Goal: Information Seeking & Learning: Find specific page/section

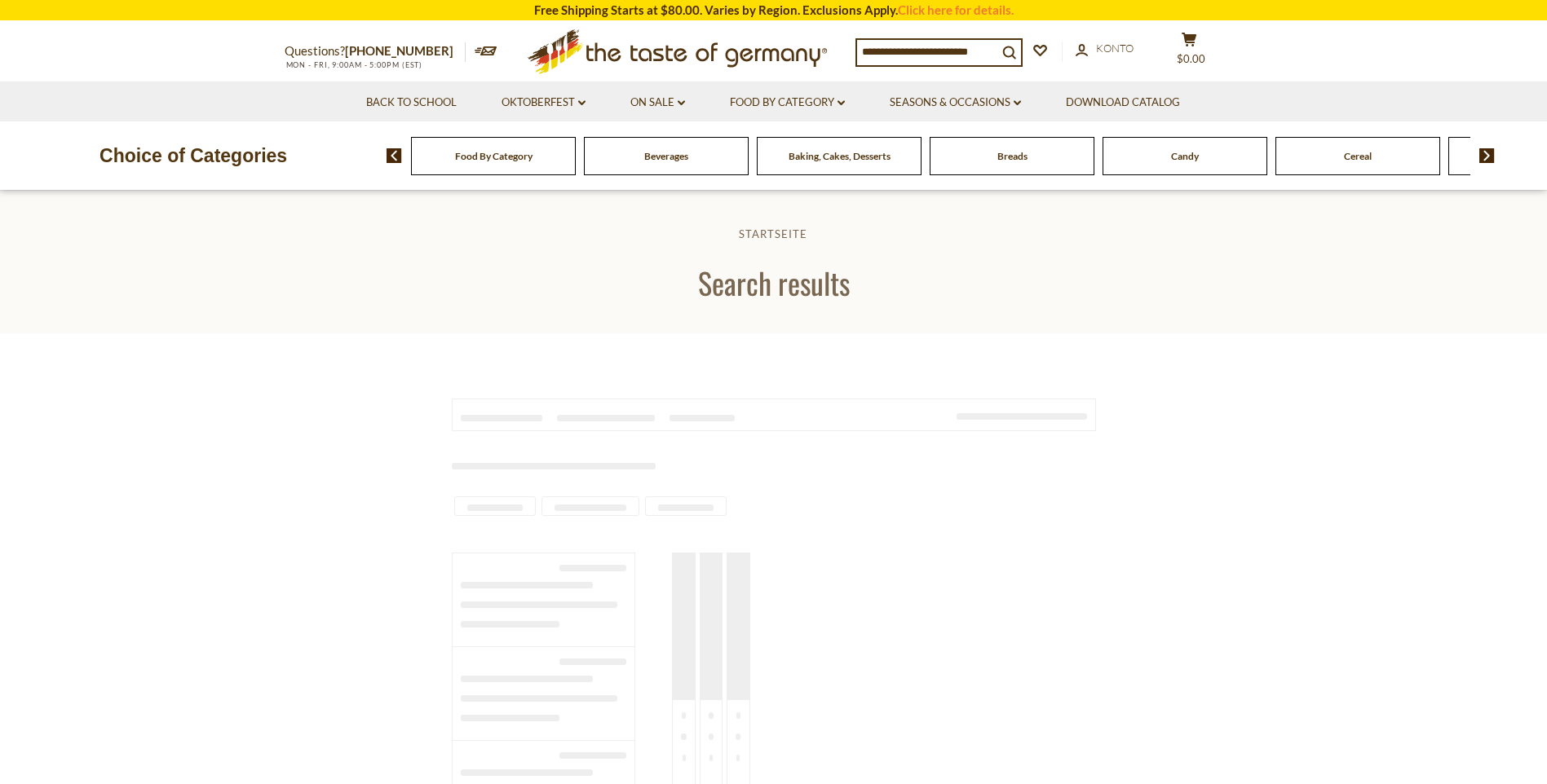
type input "*****"
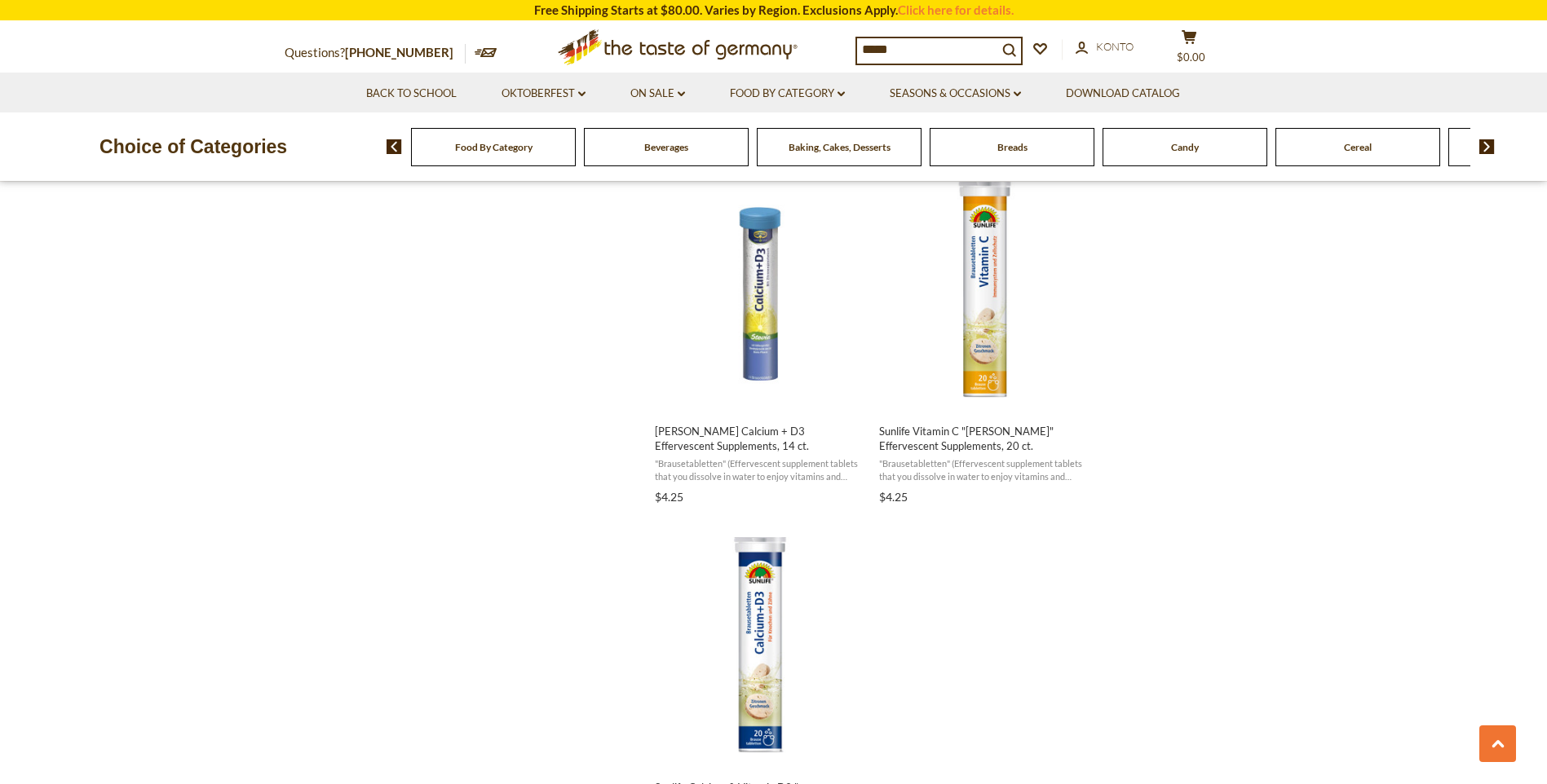
scroll to position [2689, 0]
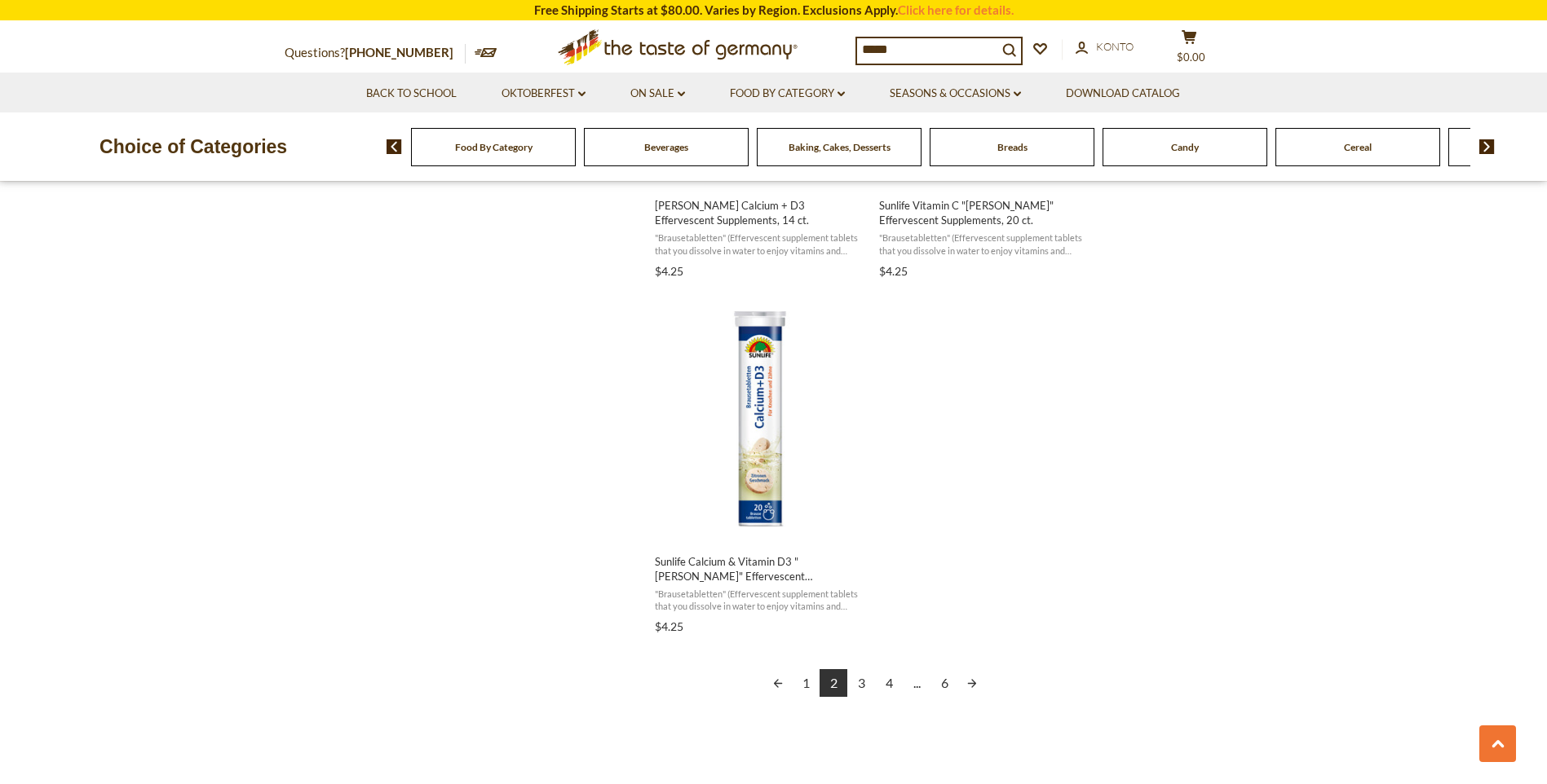
click at [862, 682] on link "3" at bounding box center [861, 683] width 27 height 27
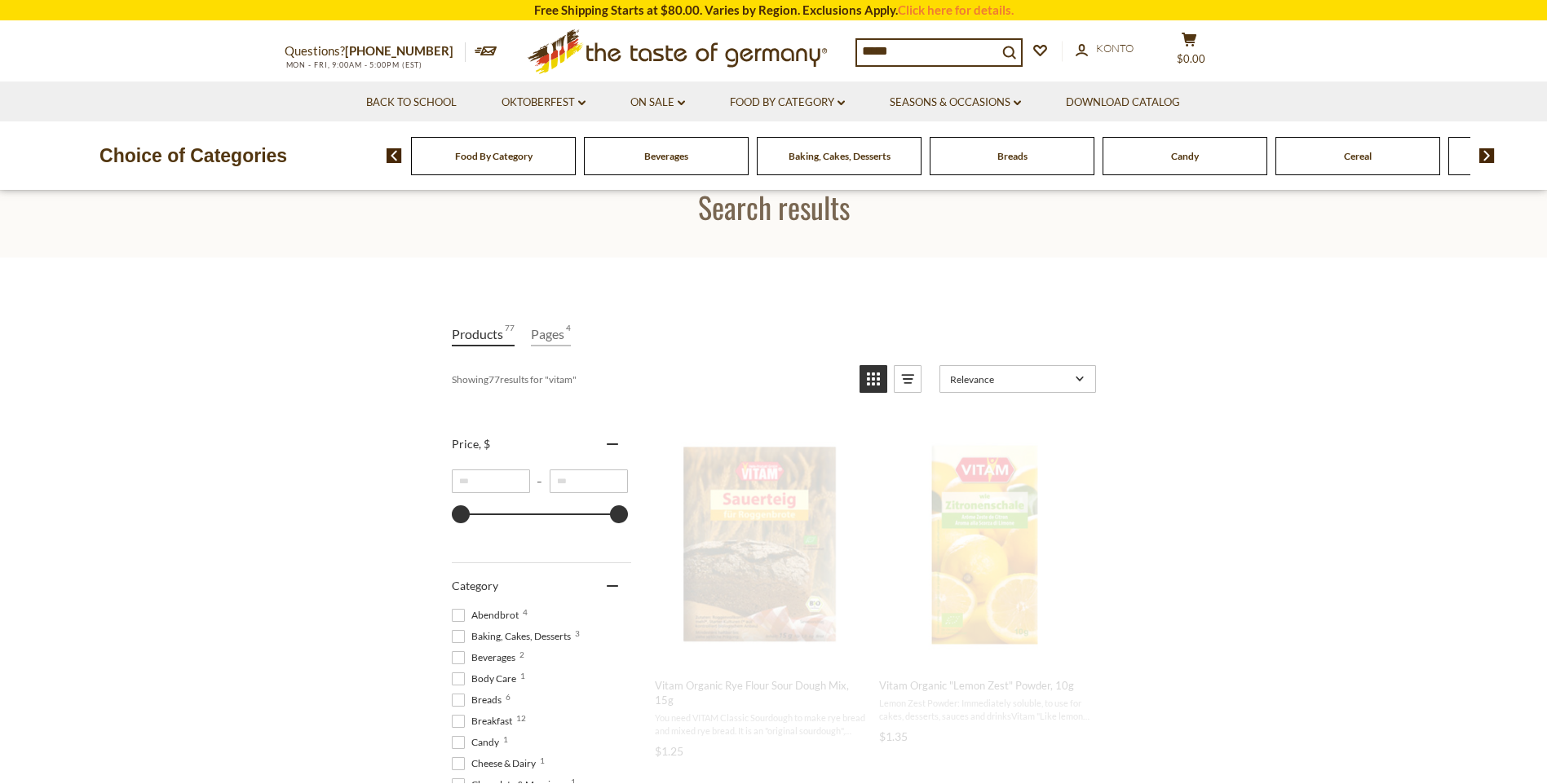
scroll to position [0, 0]
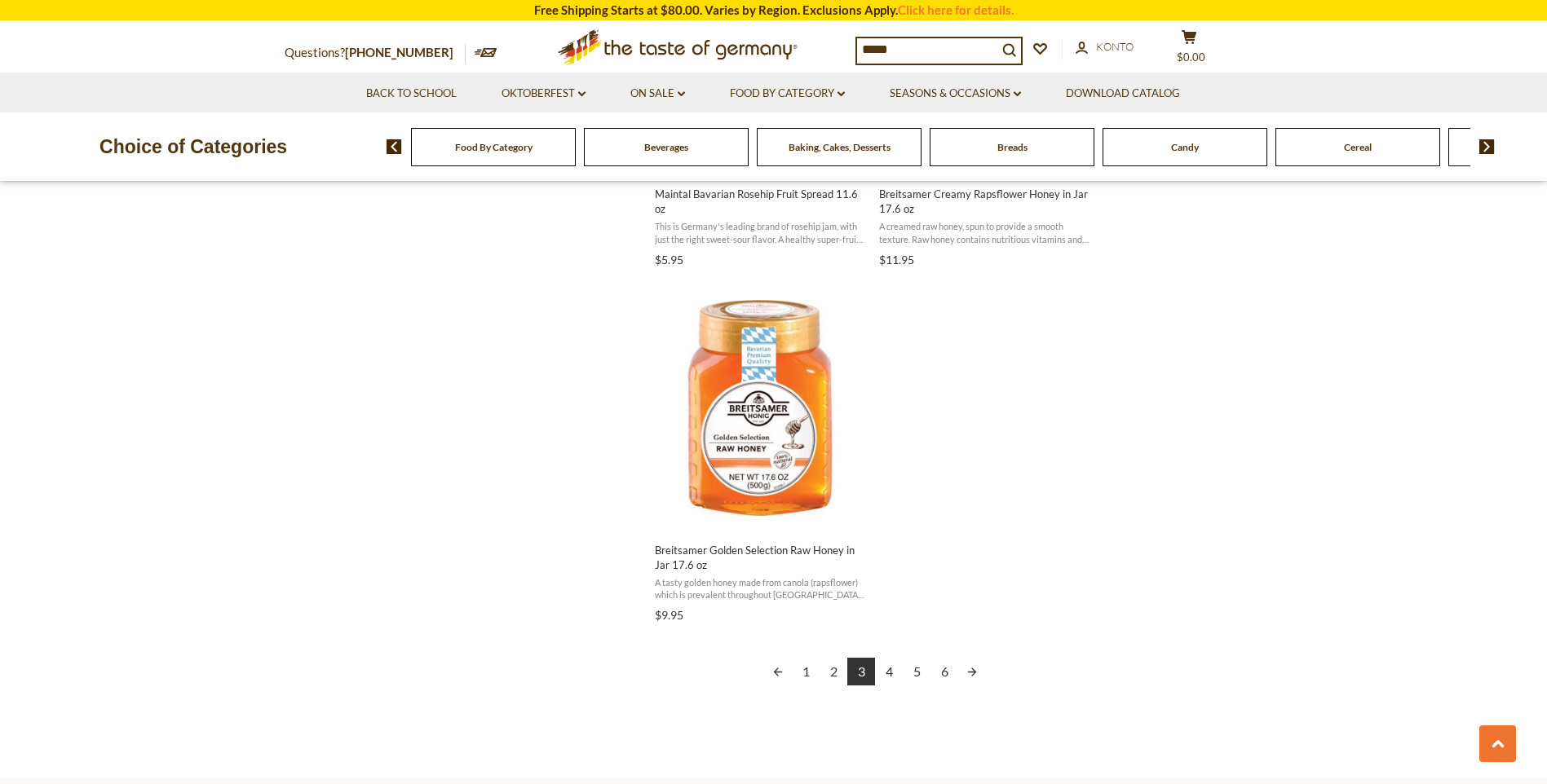
scroll to position [2689, 0]
click at [890, 666] on link "4" at bounding box center [888, 668] width 27 height 27
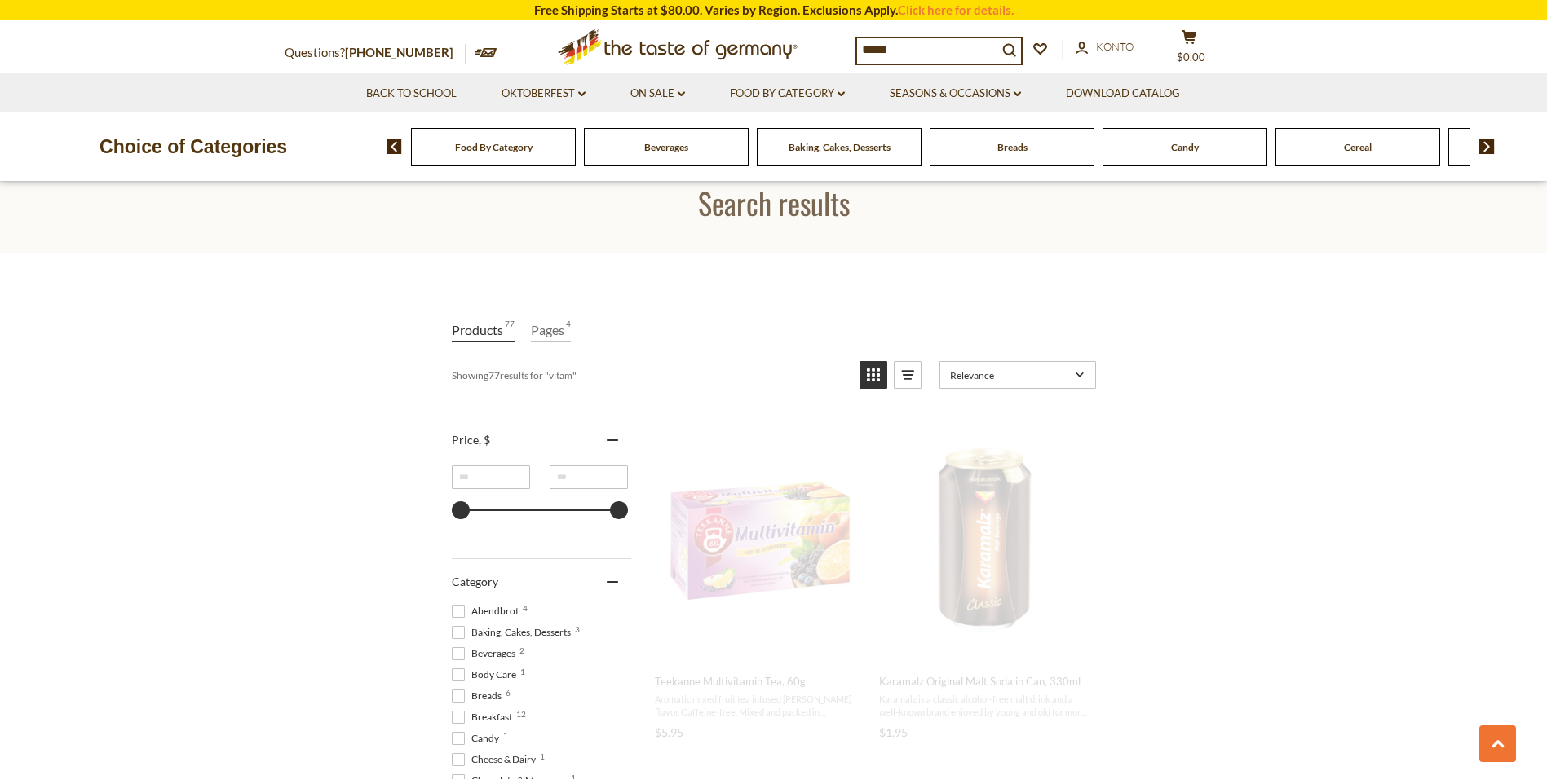
scroll to position [0, 0]
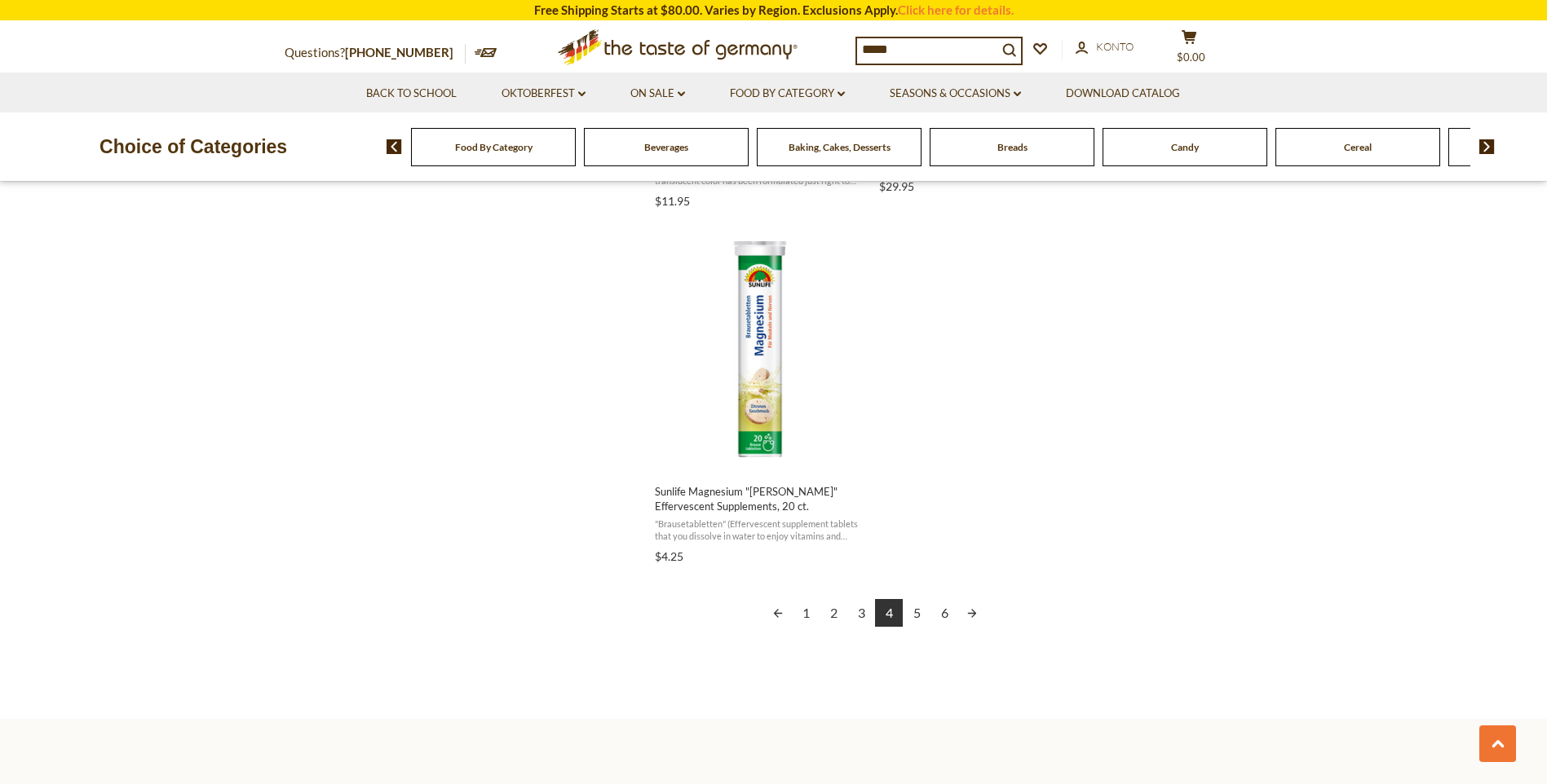
scroll to position [2770, 0]
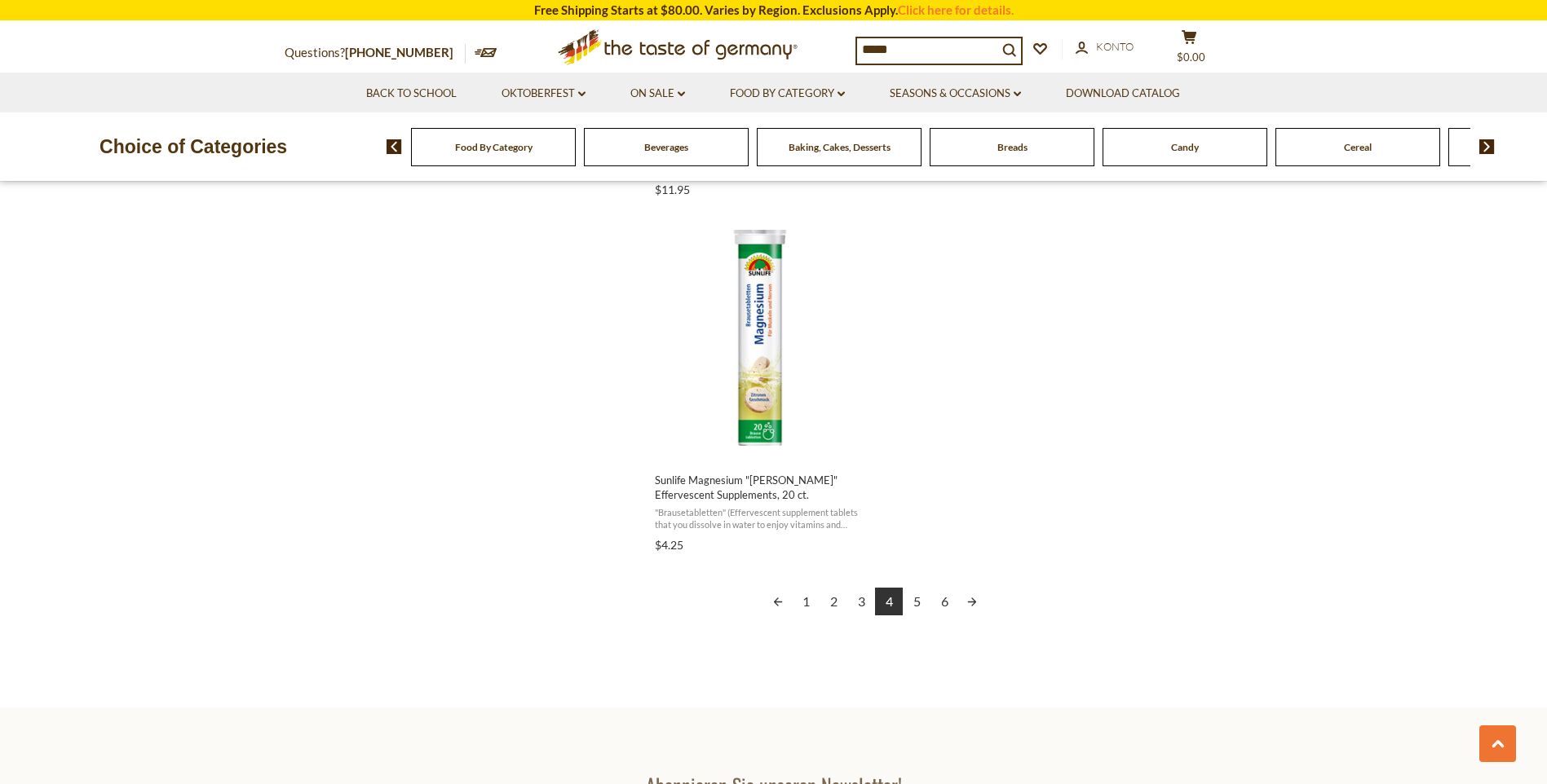
click at [805, 599] on link "1" at bounding box center [805, 601] width 27 height 27
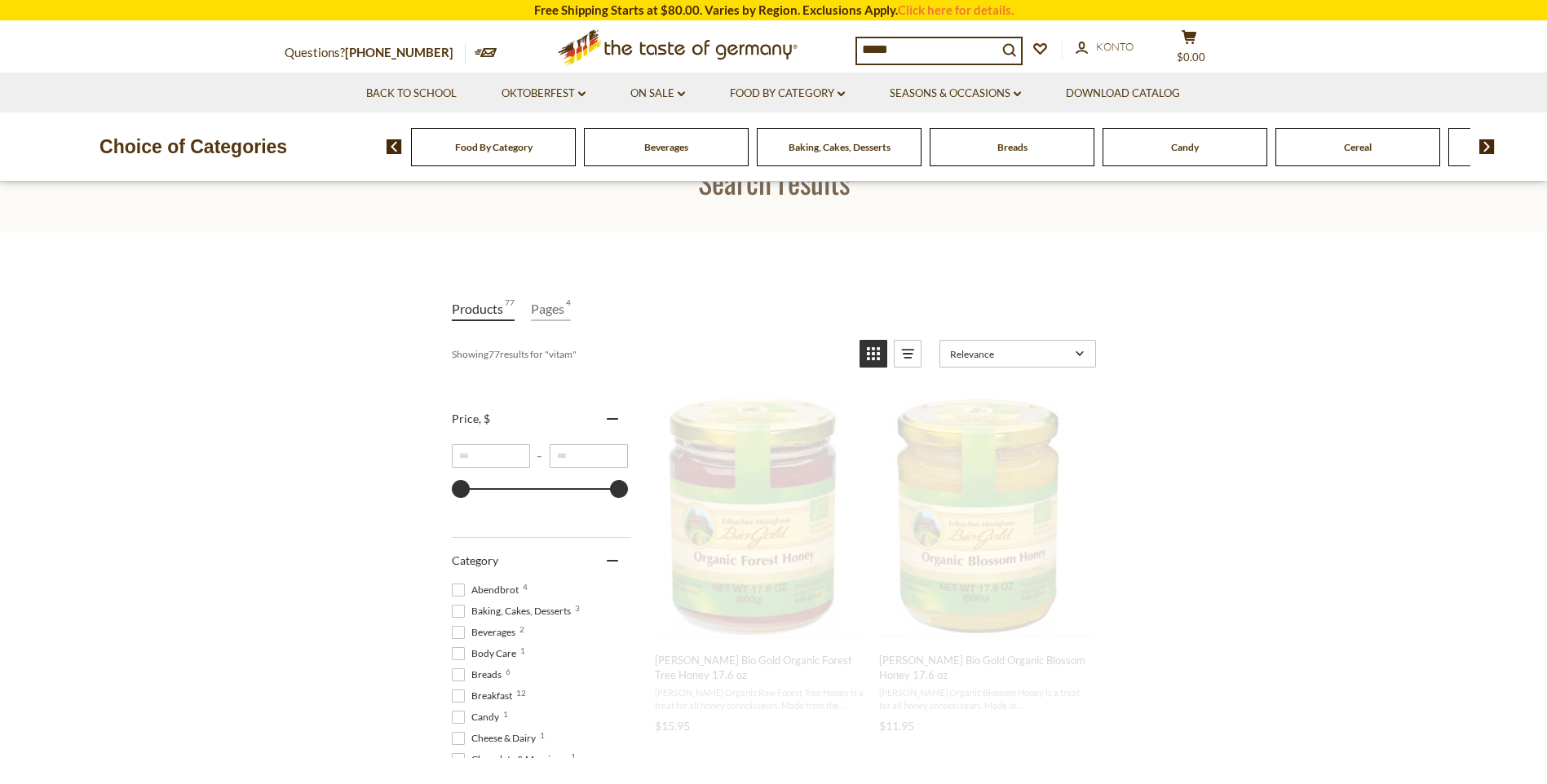
scroll to position [0, 0]
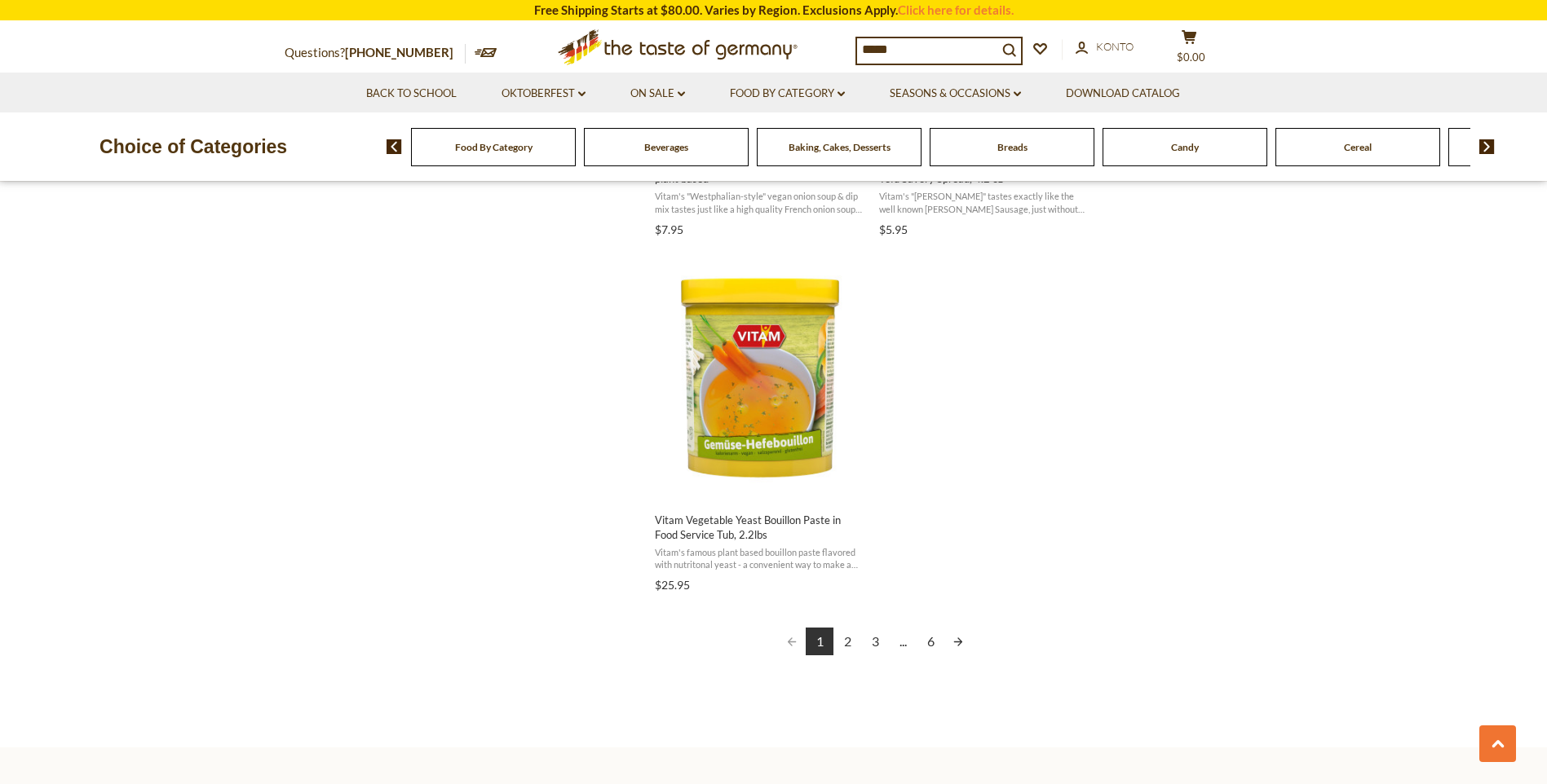
scroll to position [2770, 0]
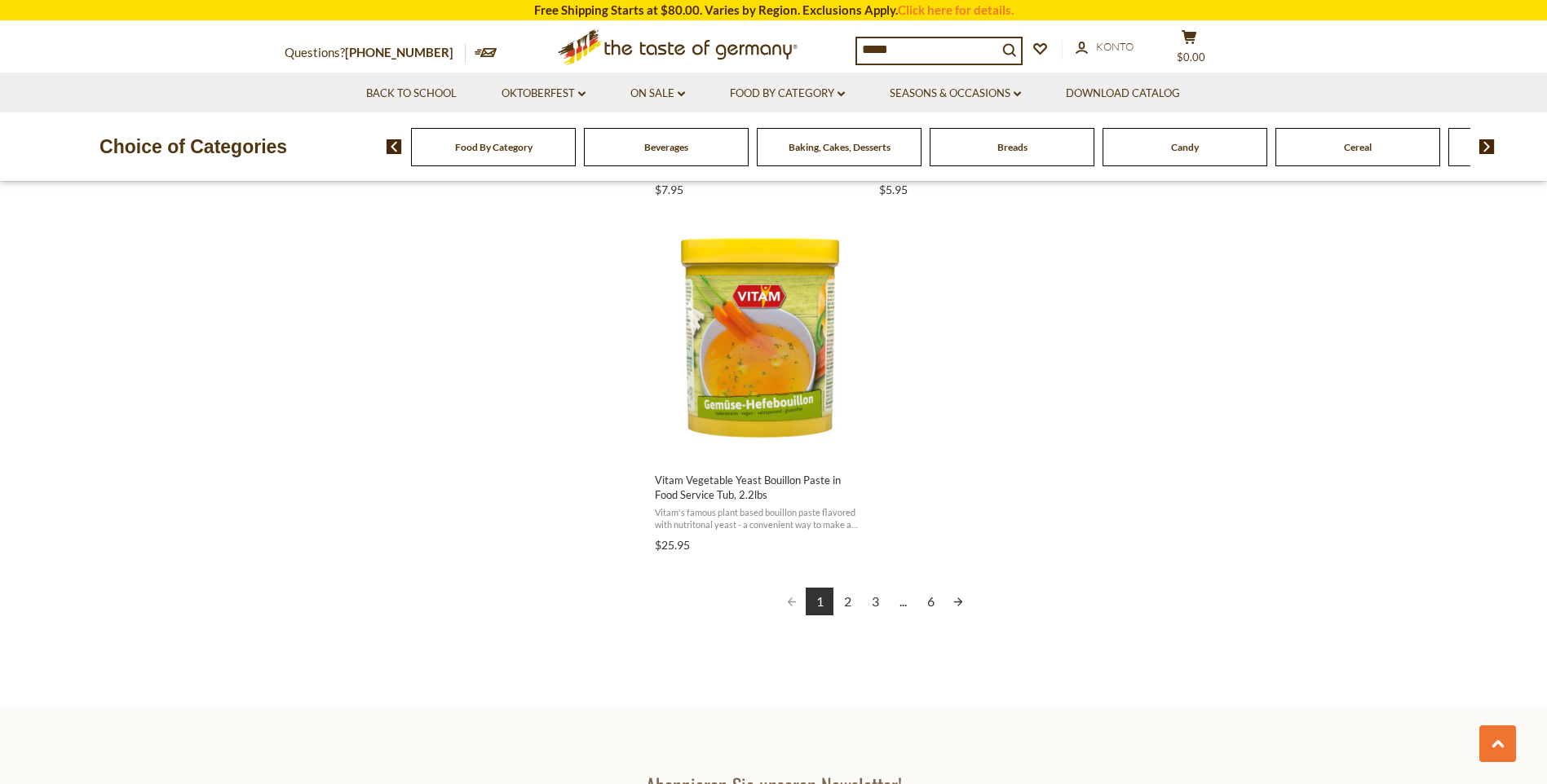
click at [955, 601] on link "Next page" at bounding box center [958, 601] width 27 height 27
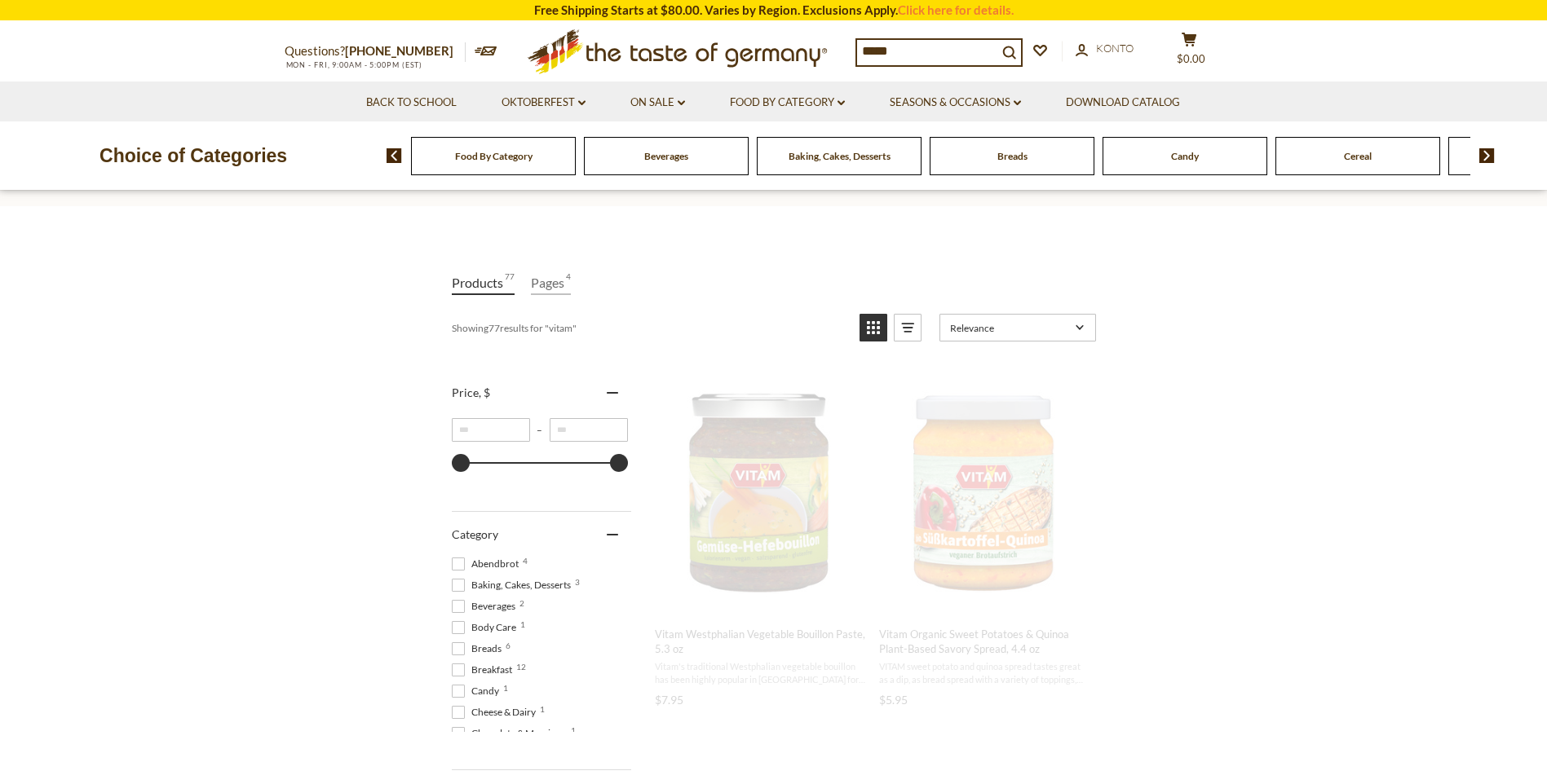
scroll to position [0, 0]
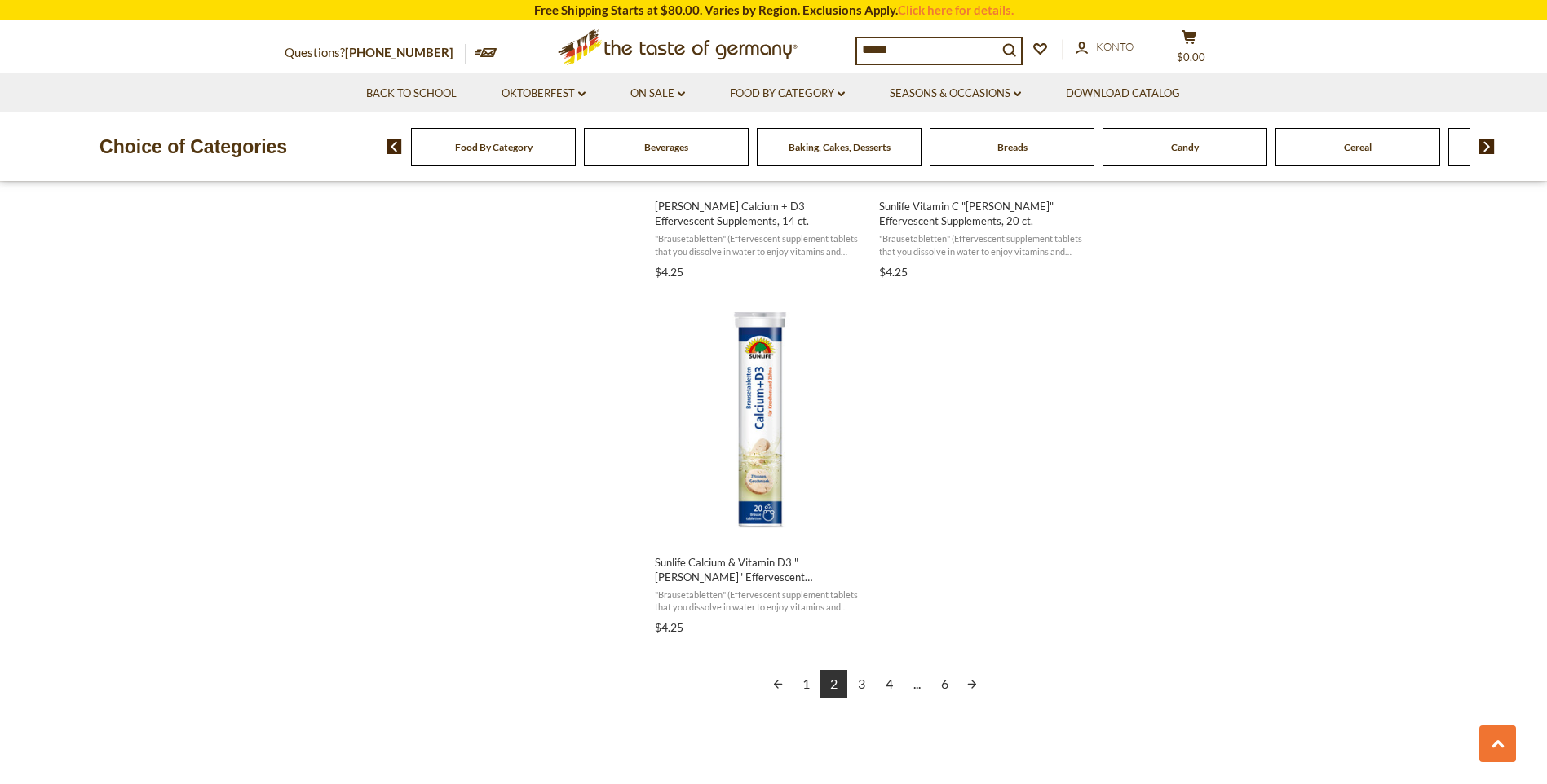
scroll to position [2689, 0]
click at [976, 681] on link "Next page" at bounding box center [972, 683] width 27 height 27
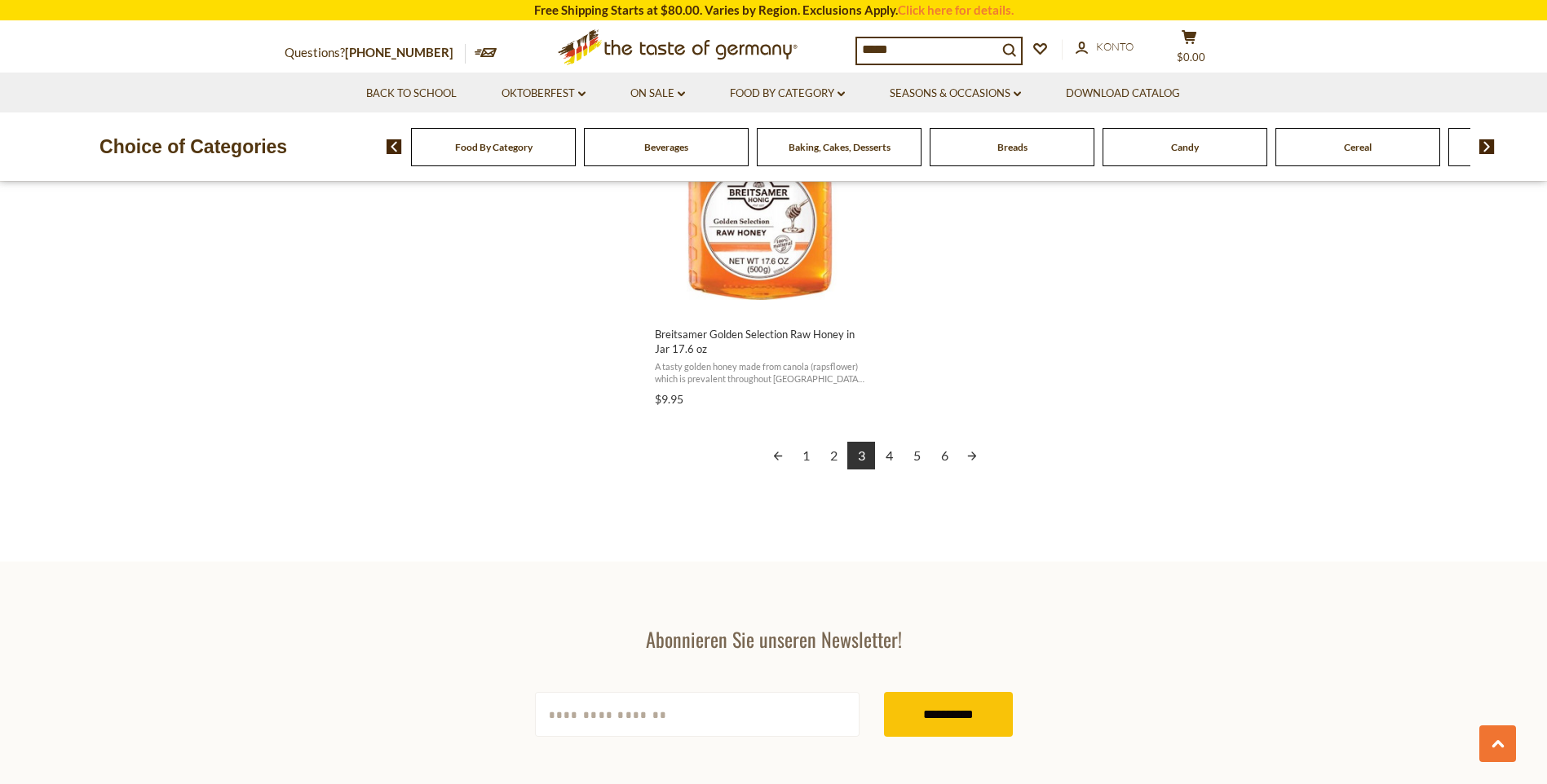
scroll to position [2933, 0]
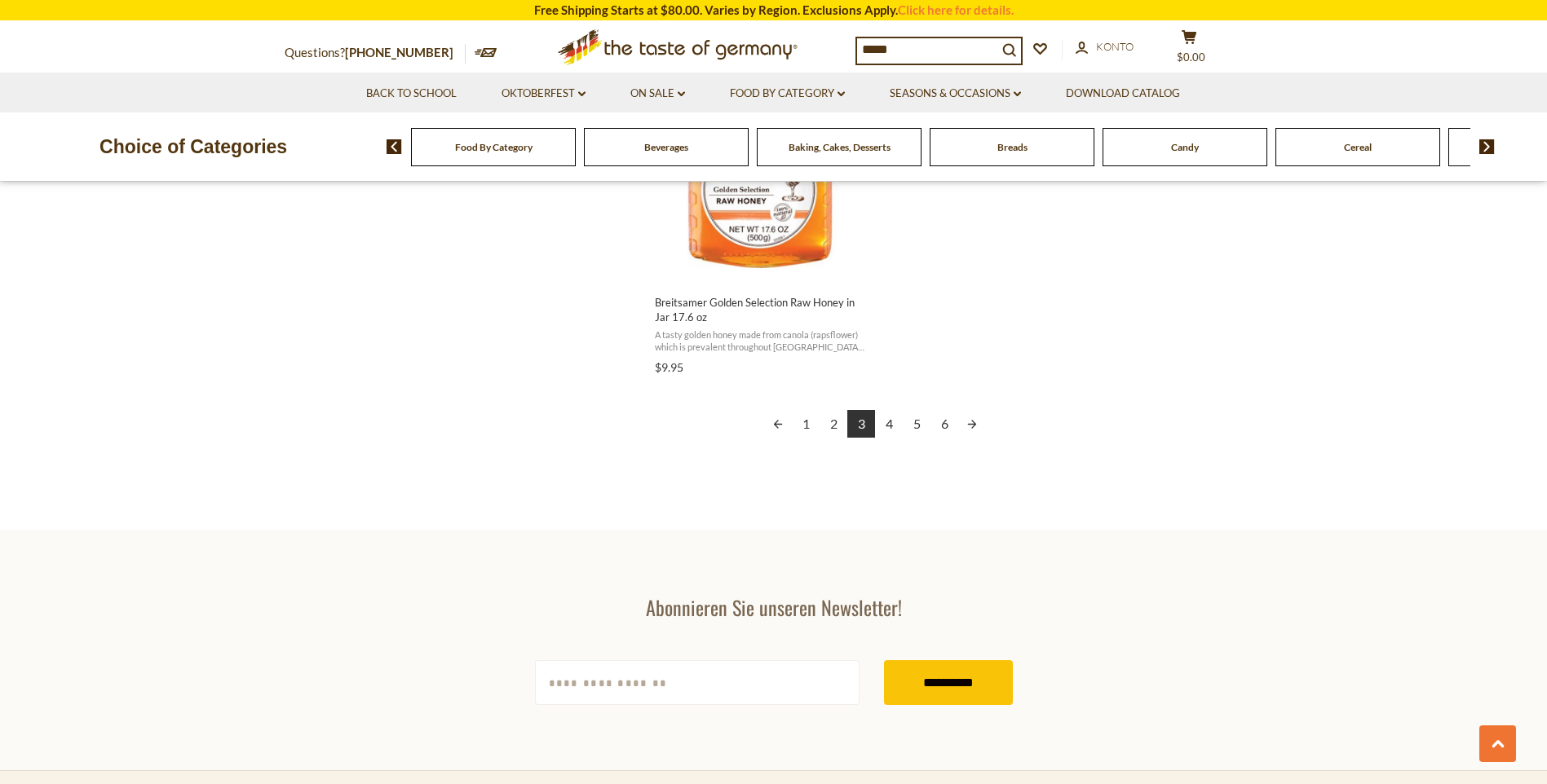
click at [944, 428] on link "6" at bounding box center [944, 424] width 27 height 27
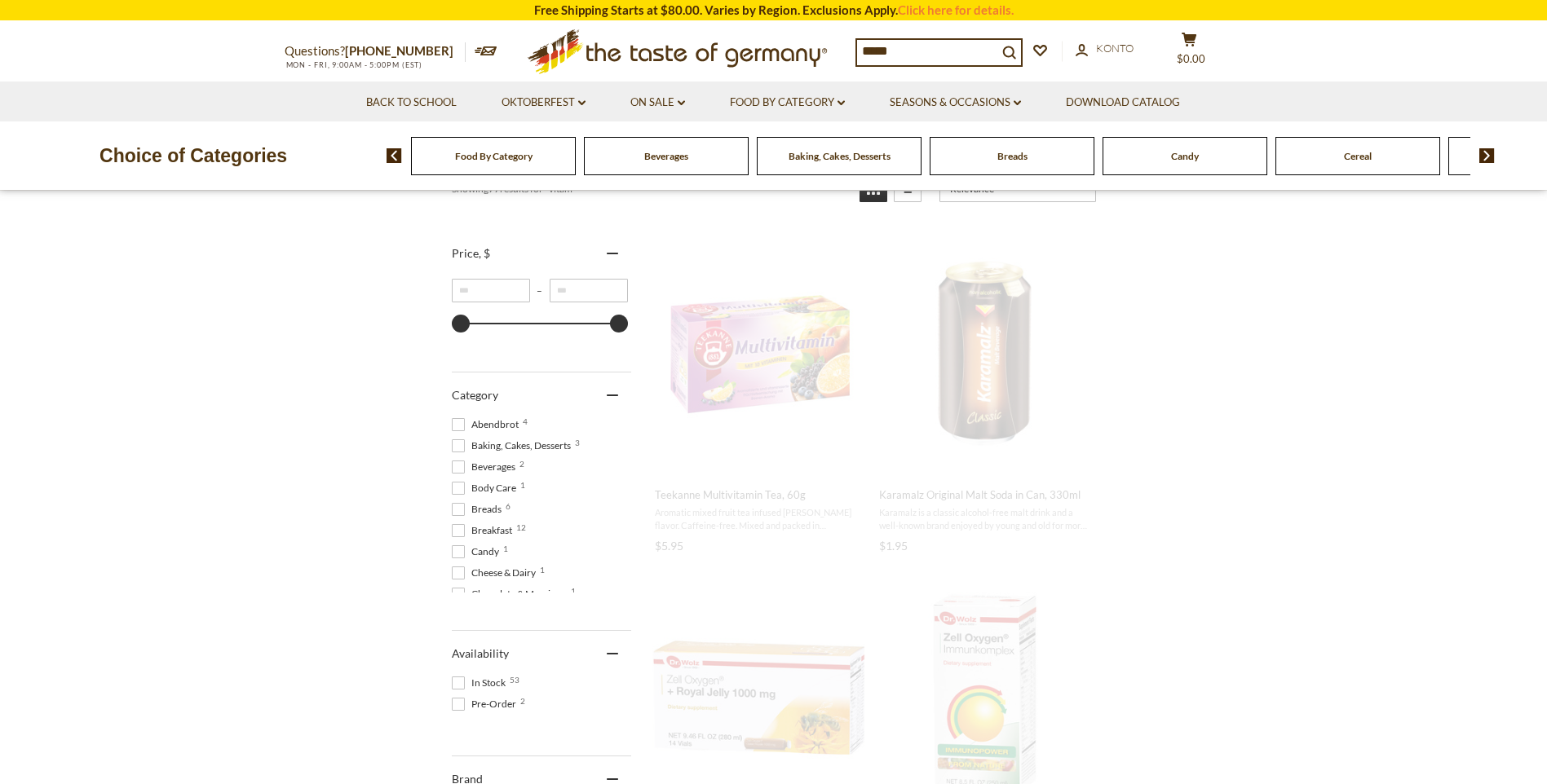
scroll to position [0, 0]
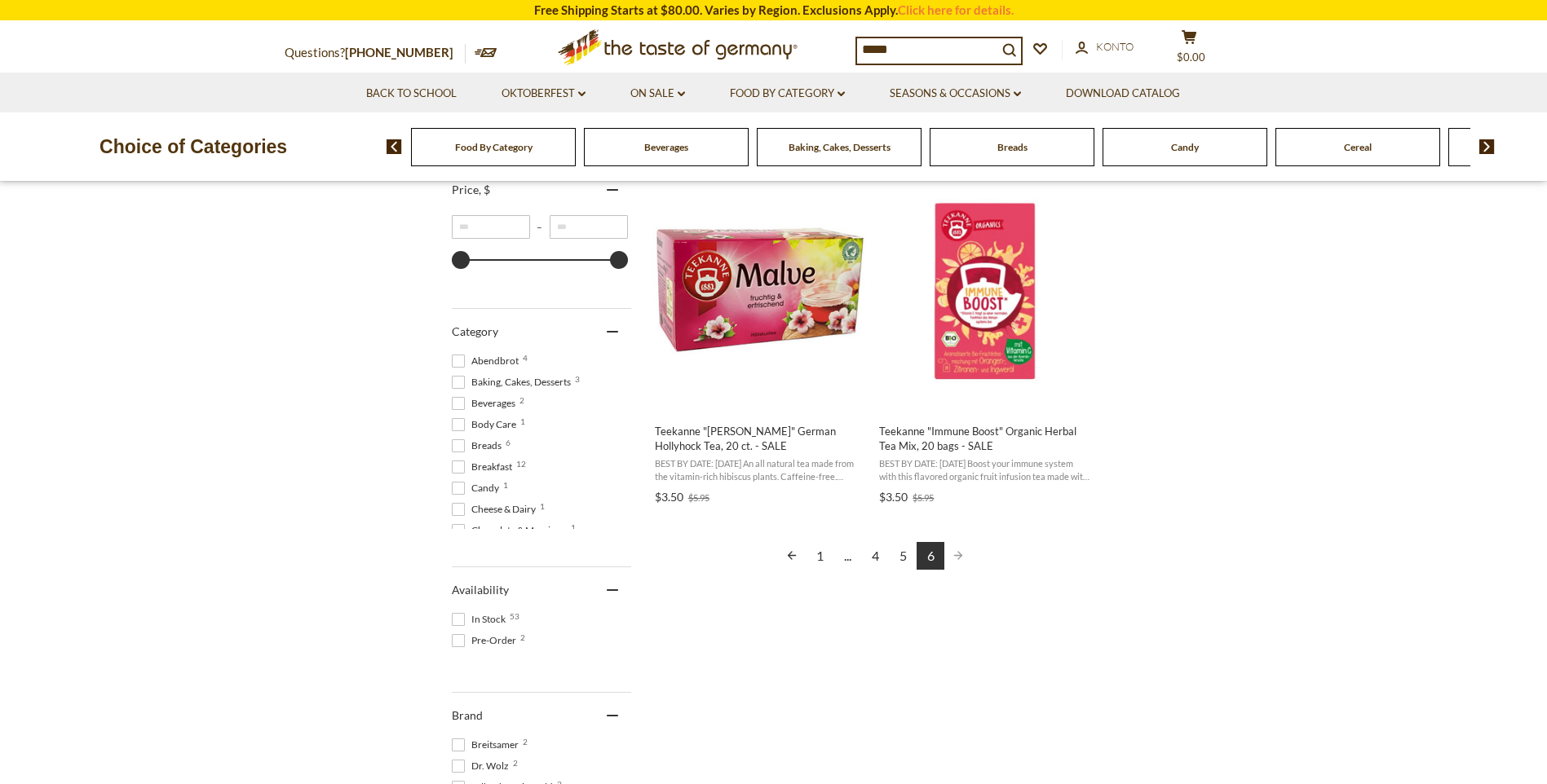
scroll to position [326, 0]
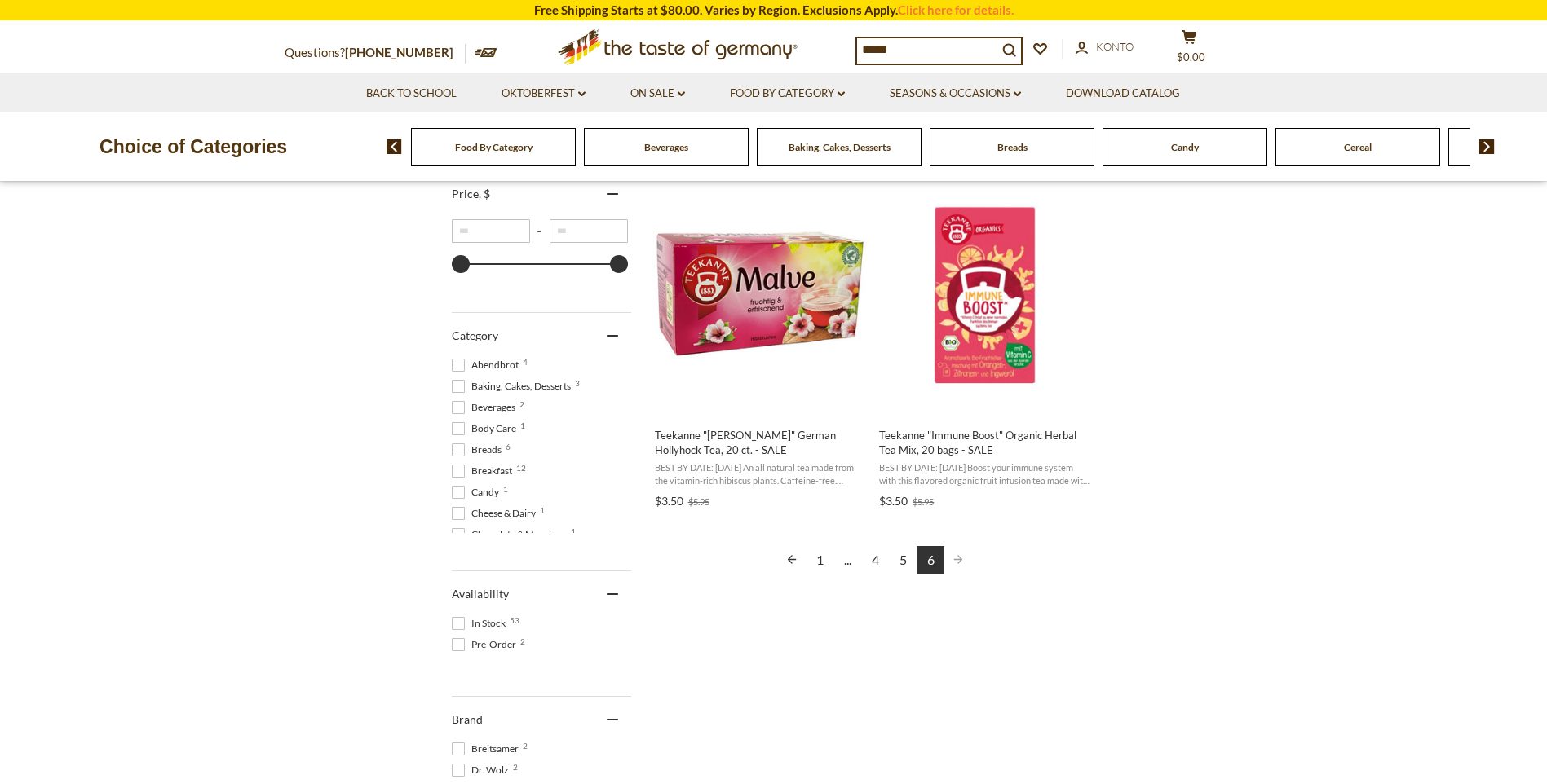
click at [905, 561] on link "5" at bounding box center [903, 559] width 27 height 27
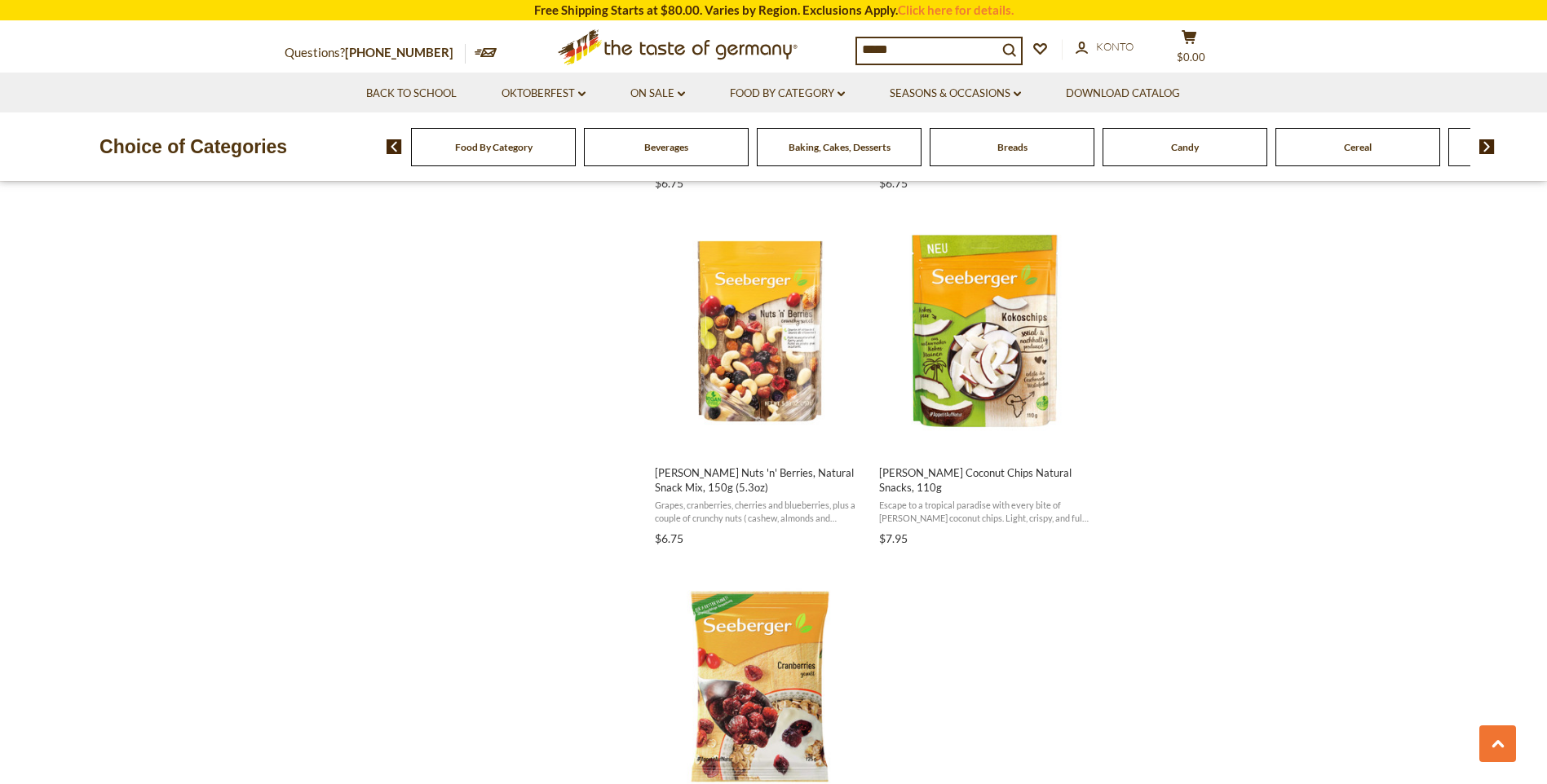
scroll to position [2445, 0]
